Goal: Find specific page/section: Find specific page/section

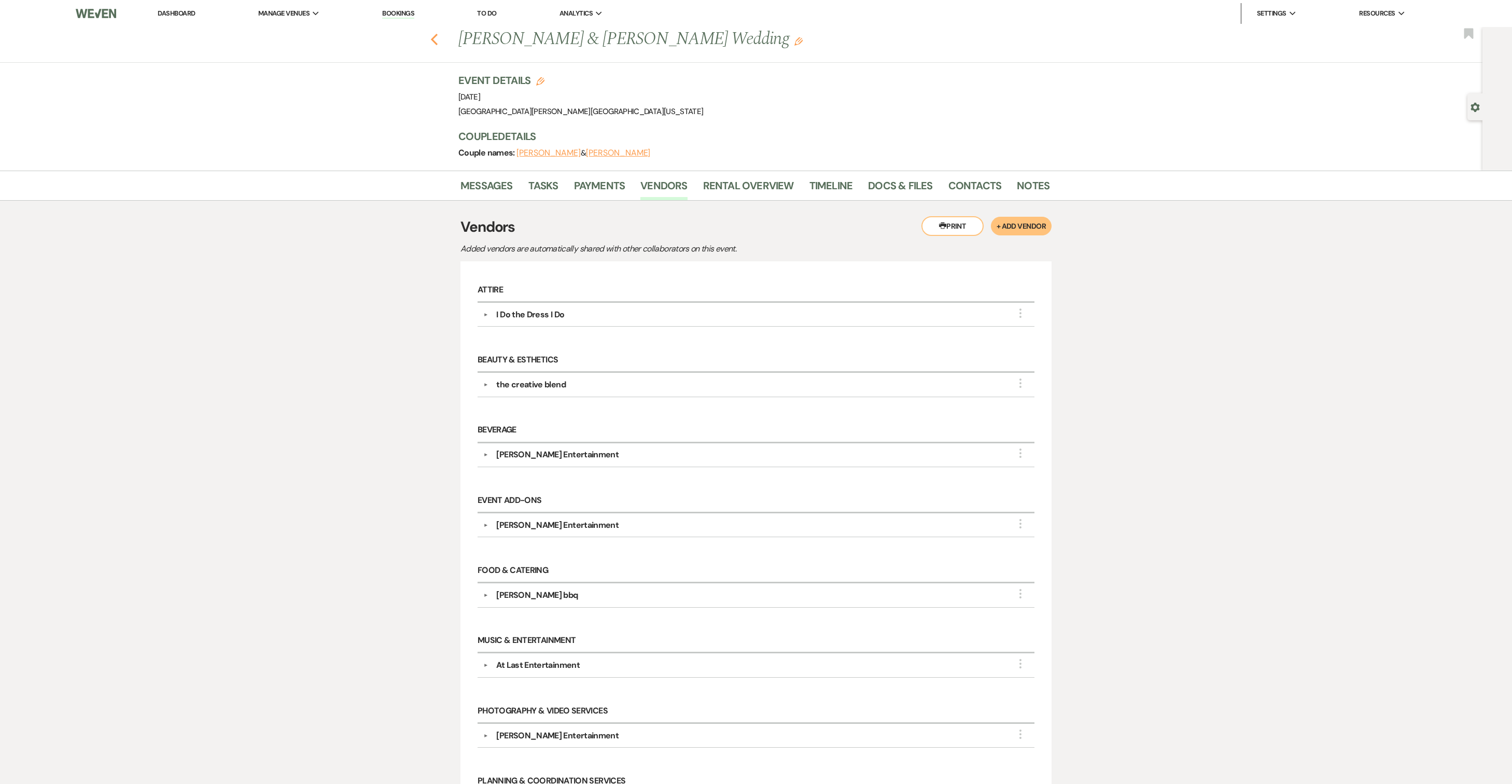
click at [438, 42] on icon "Previous" at bounding box center [434, 39] width 8 height 12
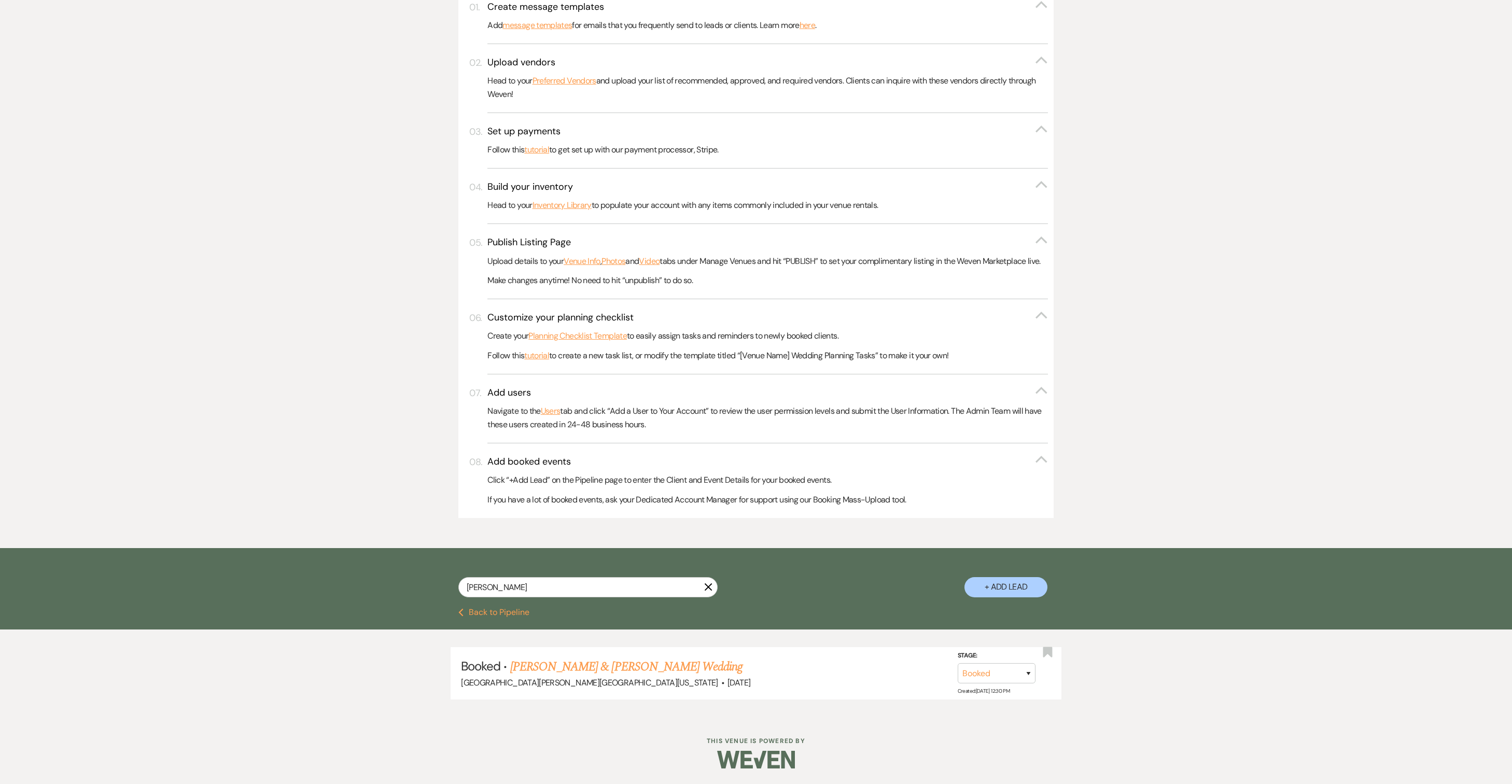
click at [707, 591] on use "button" at bounding box center [708, 587] width 8 height 8
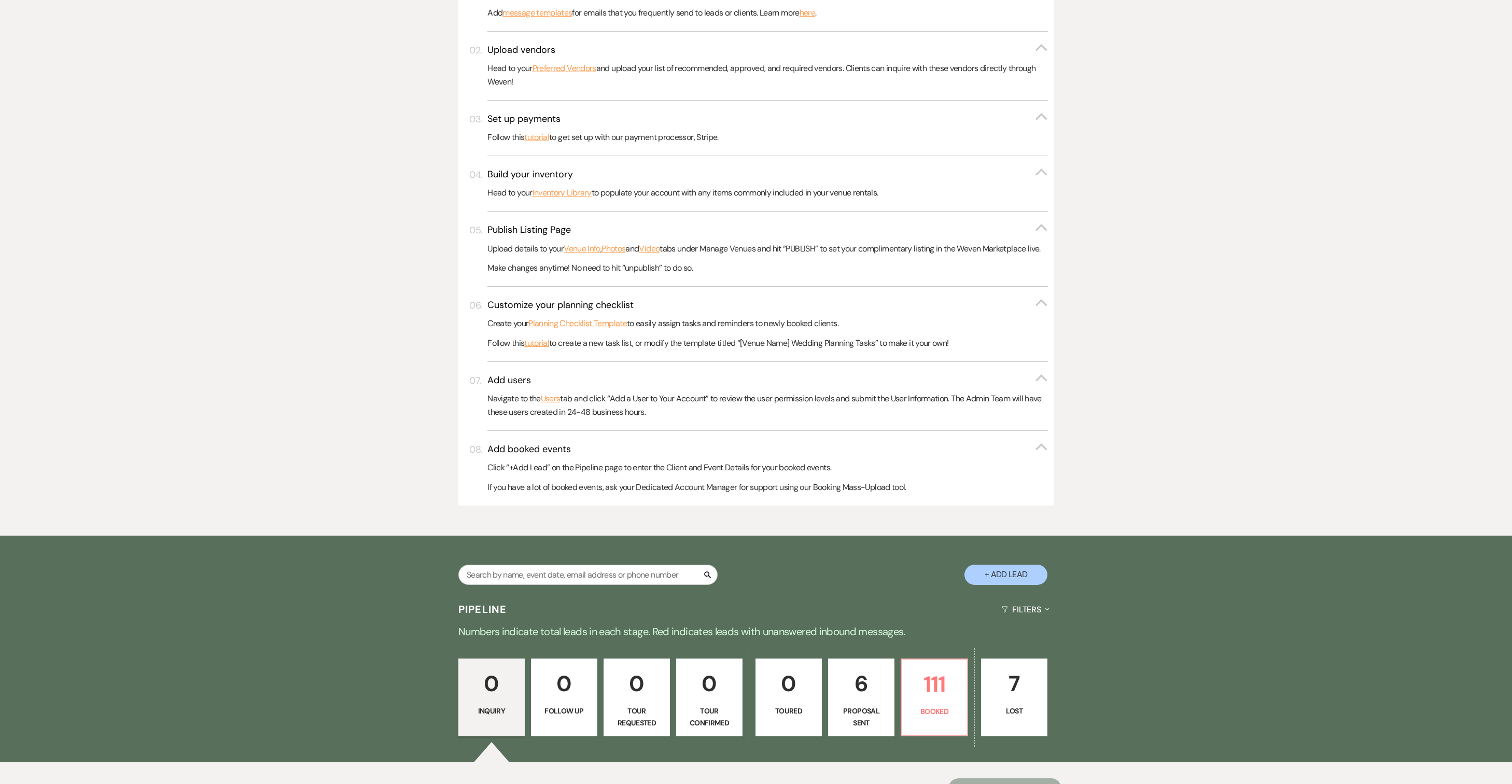
scroll to position [518, 0]
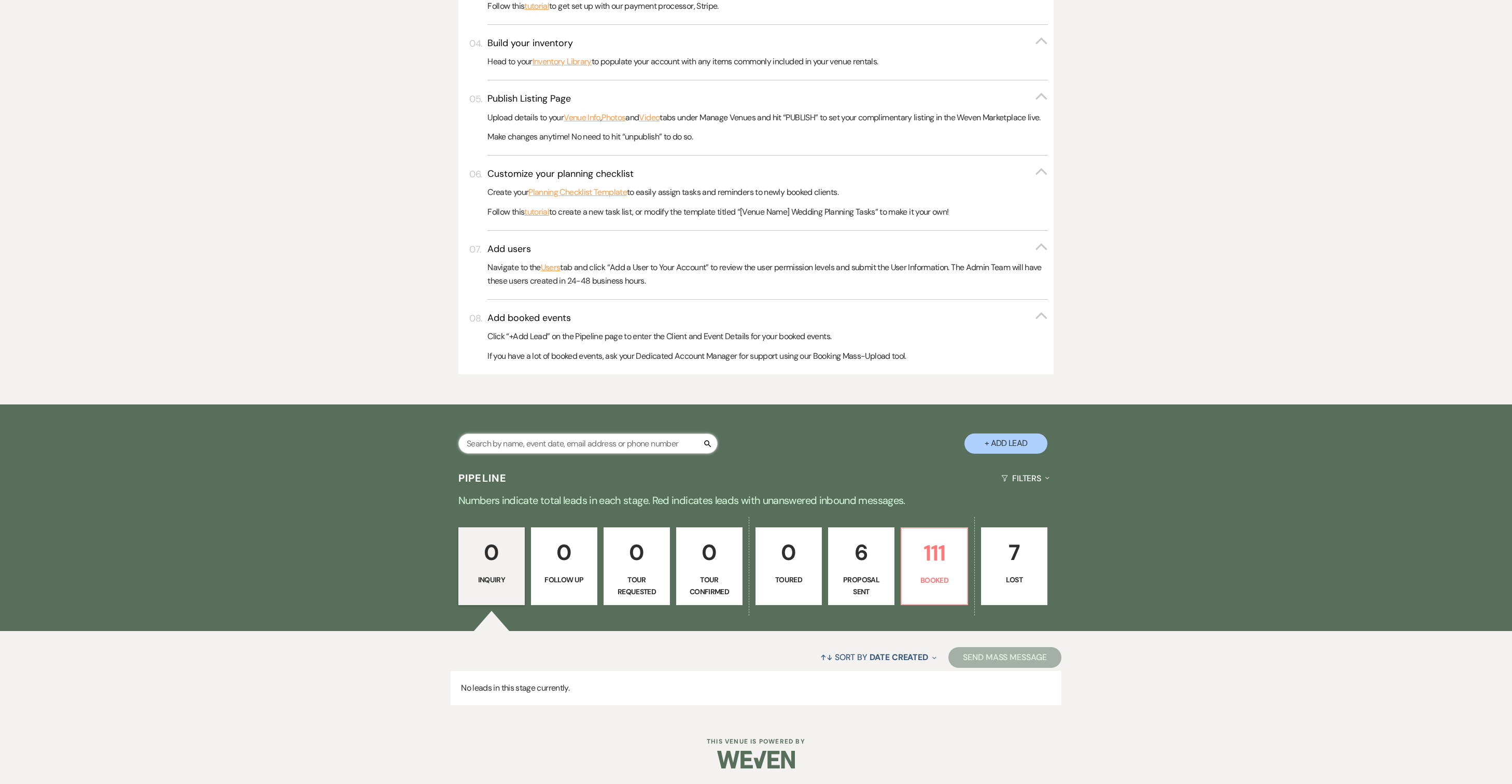
click at [560, 434] on input "text" at bounding box center [588, 444] width 259 height 20
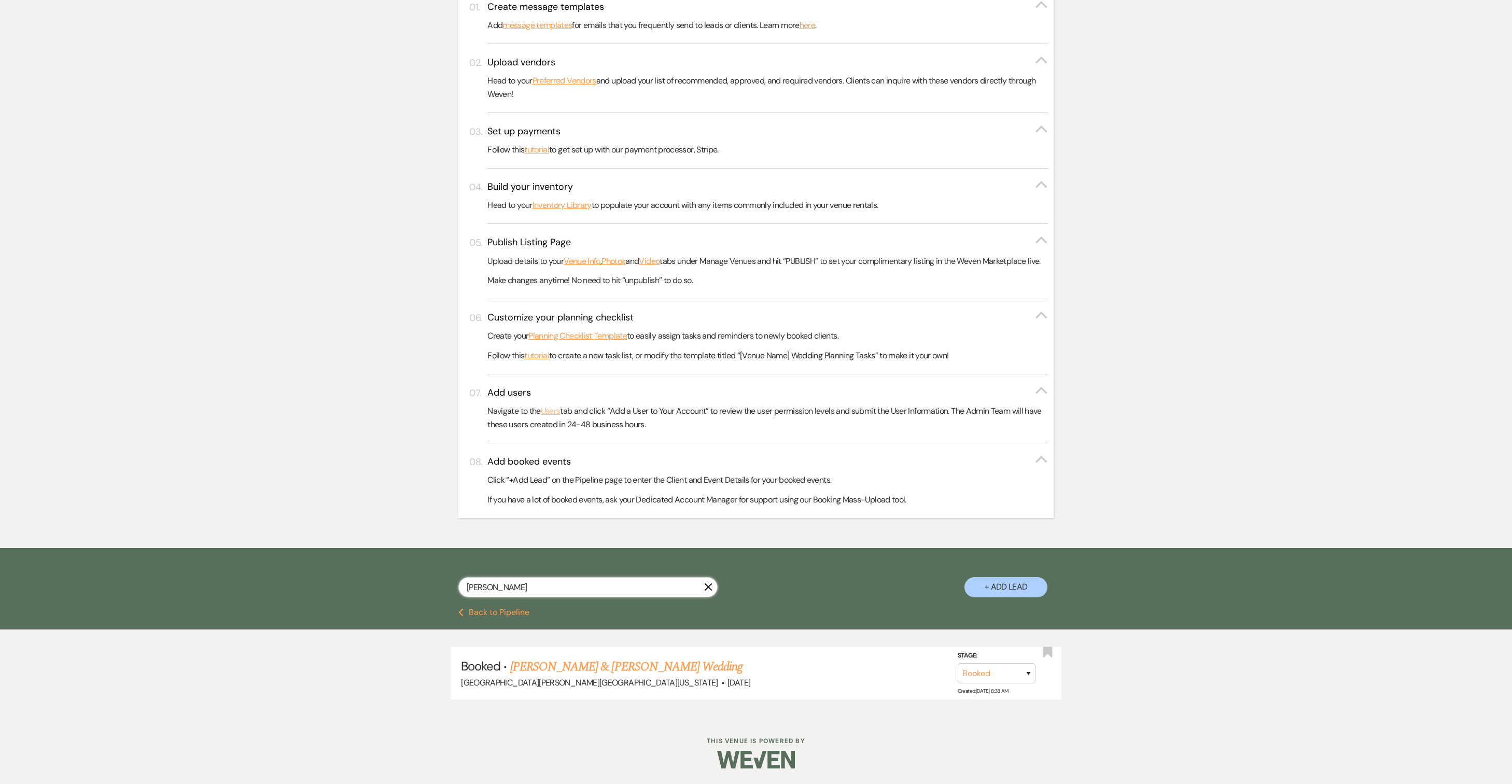
type input "[PERSON_NAME]"
drag, startPoint x: 560, startPoint y: 426, endPoint x: 589, endPoint y: 691, distance: 266.6
click at [589, 676] on link "[PERSON_NAME] & [PERSON_NAME] Wedding" at bounding box center [626, 667] width 232 height 19
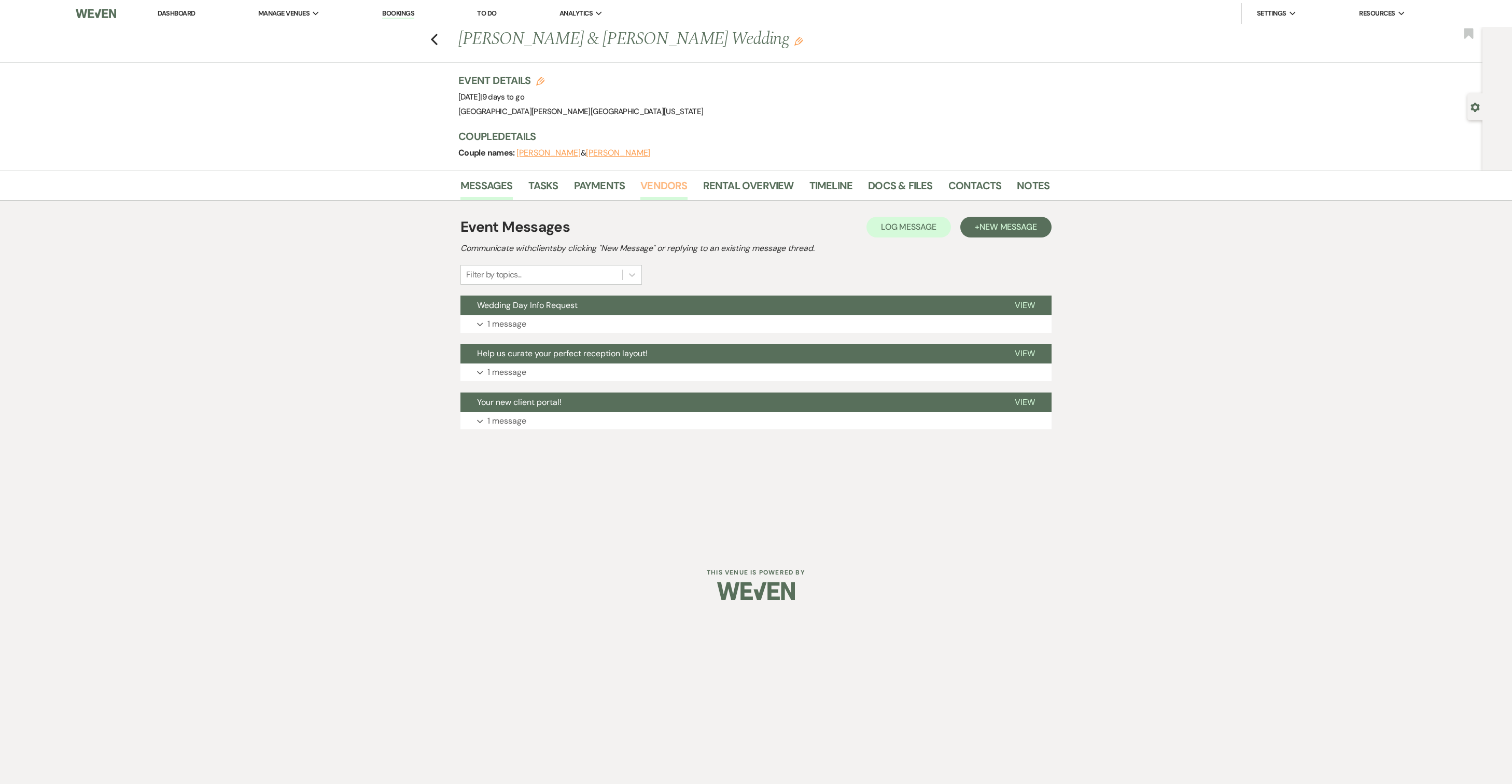
click at [656, 184] on link "Vendors" at bounding box center [664, 188] width 47 height 23
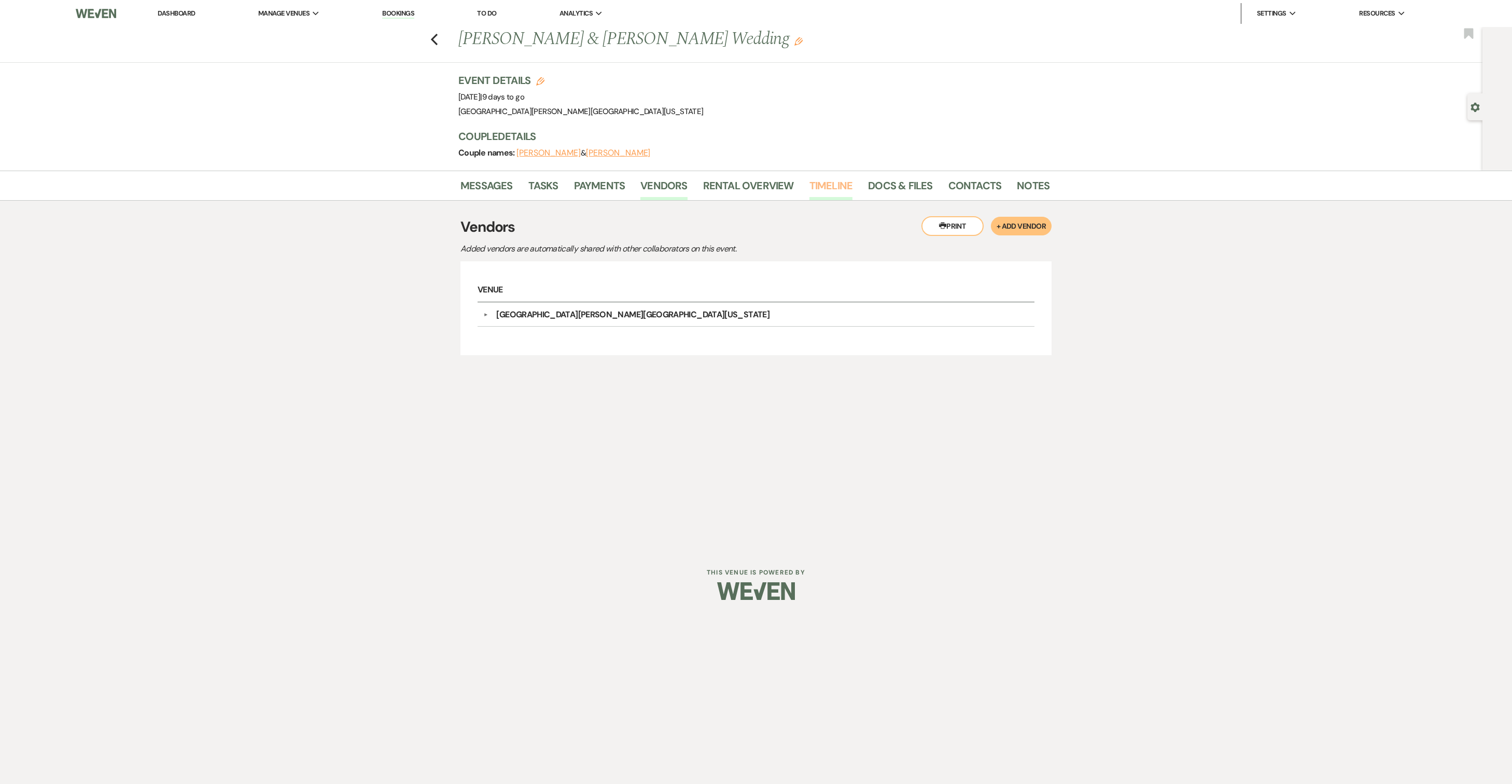
click at [843, 197] on link "Timeline" at bounding box center [831, 188] width 43 height 23
